Goal: Information Seeking & Learning: Understand process/instructions

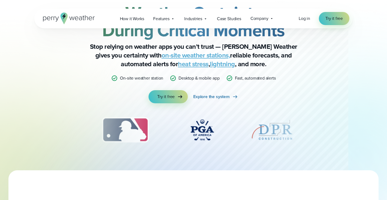
scroll to position [46, 0]
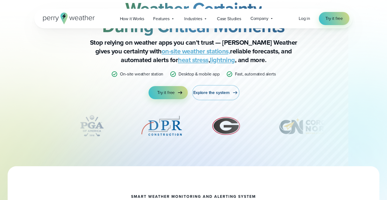
click at [221, 92] on span "Explore the system" at bounding box center [211, 92] width 37 height 7
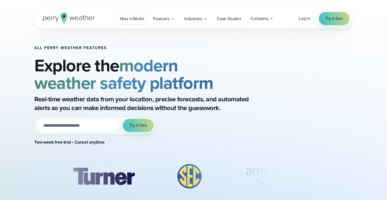
click at [136, 18] on span "How it Works" at bounding box center [132, 19] width 24 height 7
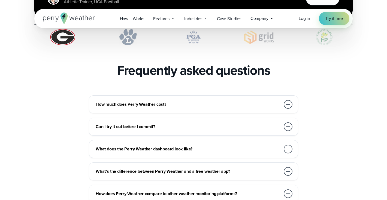
scroll to position [1158, 0]
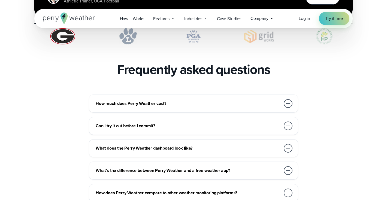
click at [291, 99] on div at bounding box center [288, 103] width 9 height 9
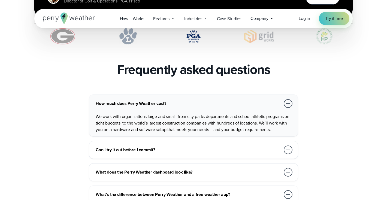
click at [291, 99] on div at bounding box center [288, 103] width 9 height 9
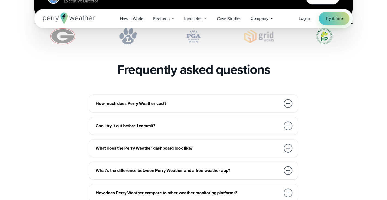
click at [291, 99] on div at bounding box center [288, 103] width 9 height 9
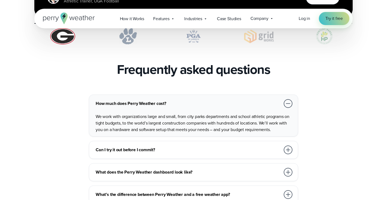
click at [288, 99] on div at bounding box center [288, 103] width 9 height 9
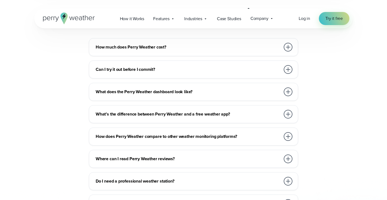
scroll to position [1216, 0]
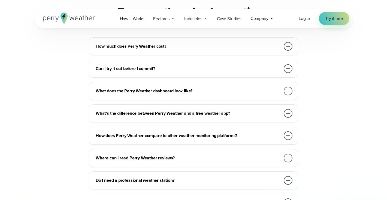
click at [289, 64] on div at bounding box center [288, 68] width 9 height 9
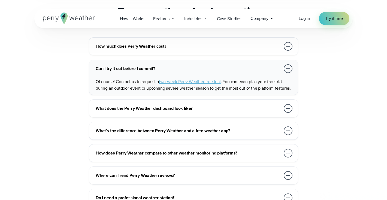
click at [289, 64] on div at bounding box center [288, 68] width 9 height 9
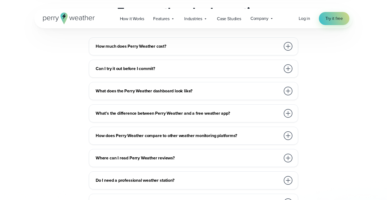
click at [288, 109] on div at bounding box center [288, 113] width 9 height 9
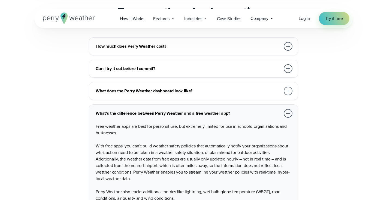
click at [288, 109] on div at bounding box center [288, 113] width 9 height 9
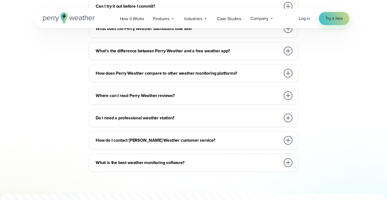
scroll to position [1279, 0]
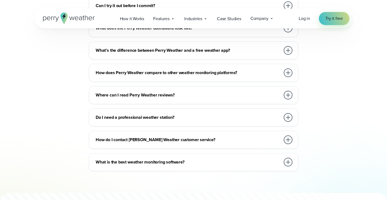
click at [288, 113] on div at bounding box center [288, 117] width 9 height 9
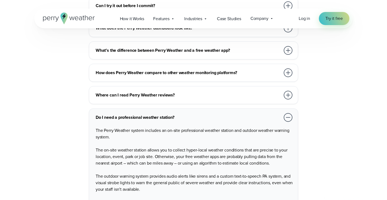
click at [288, 113] on div at bounding box center [288, 117] width 9 height 9
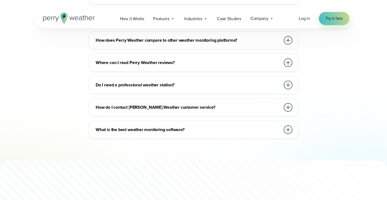
scroll to position [1313, 0]
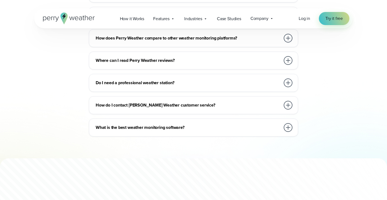
click at [288, 123] on div at bounding box center [288, 127] width 9 height 9
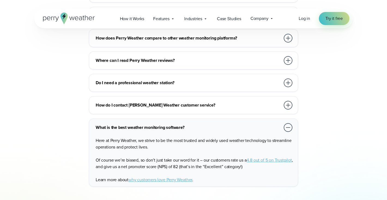
click at [288, 123] on div at bounding box center [288, 127] width 9 height 9
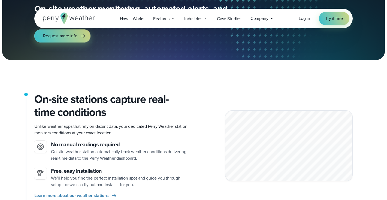
scroll to position [0, 0]
